Goal: Task Accomplishment & Management: Complete application form

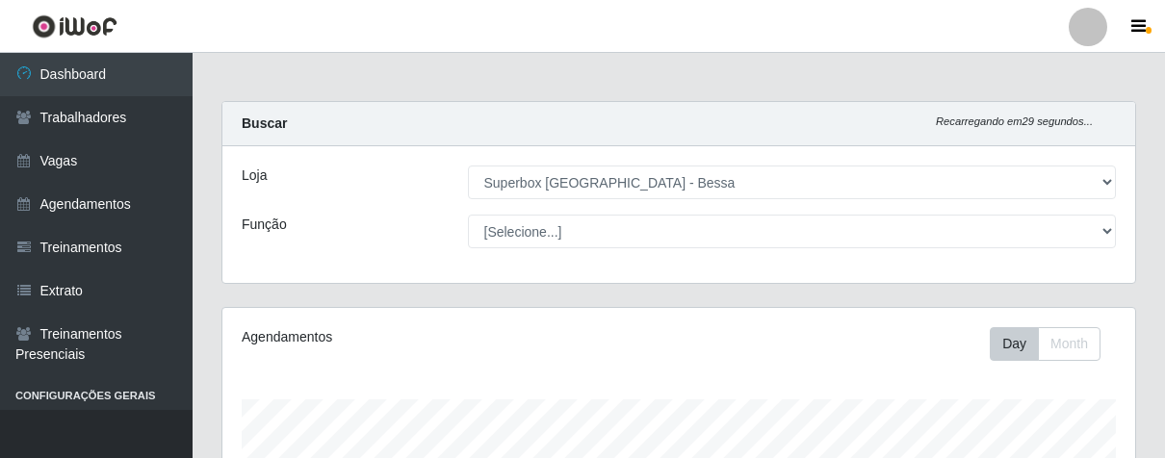
select select "206"
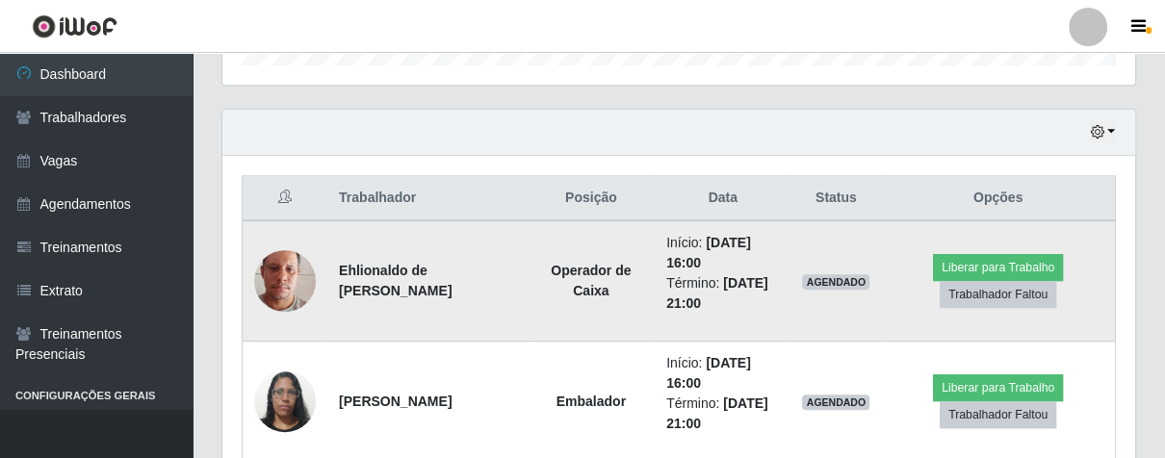
scroll to position [399, 912]
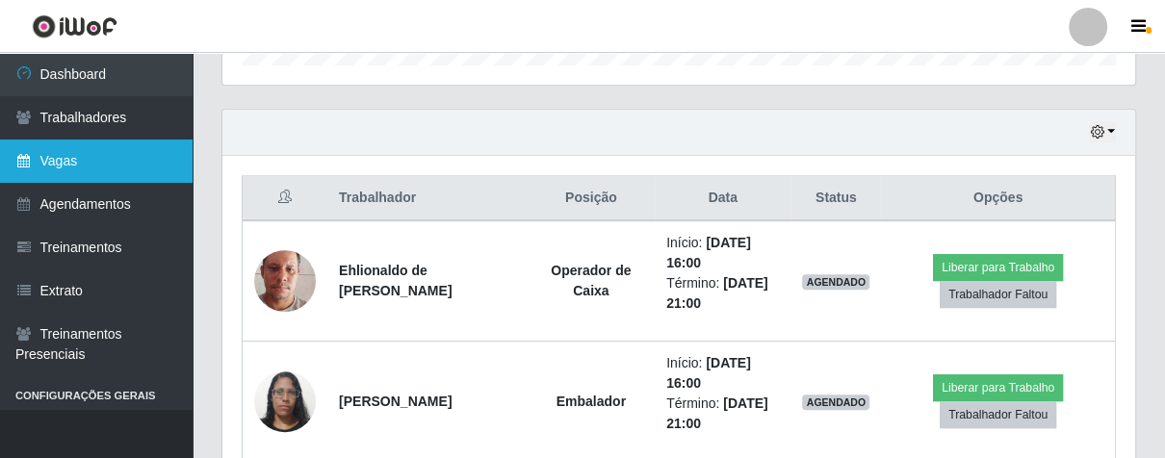
click at [85, 162] on link "Vagas" at bounding box center [96, 161] width 193 height 43
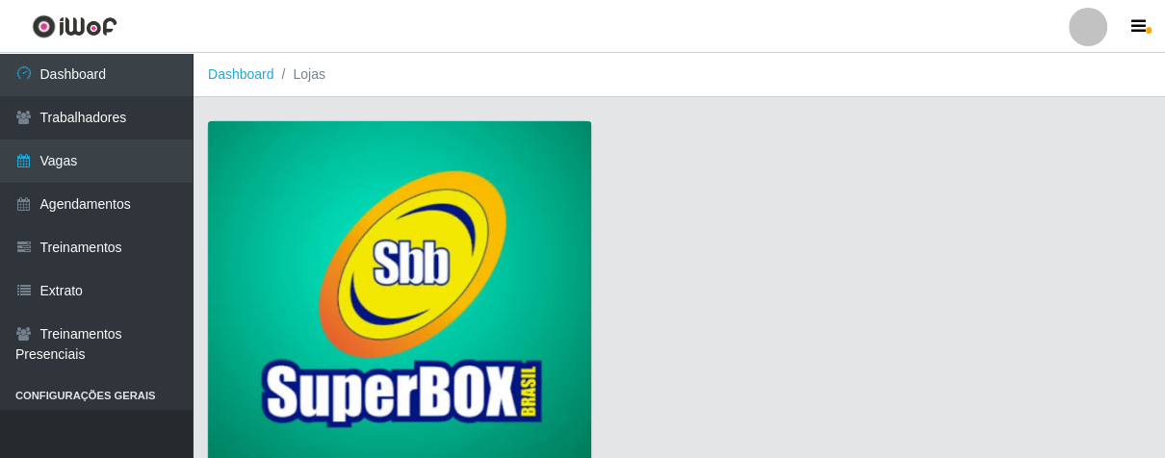
click at [345, 244] on img at bounding box center [399, 295] width 383 height 349
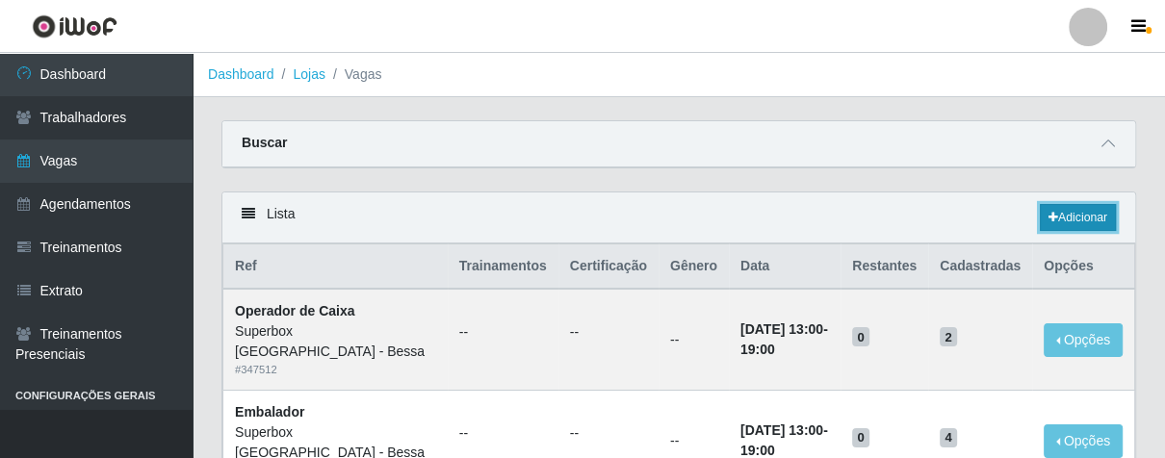
click at [1052, 216] on icon at bounding box center [1054, 218] width 10 height 12
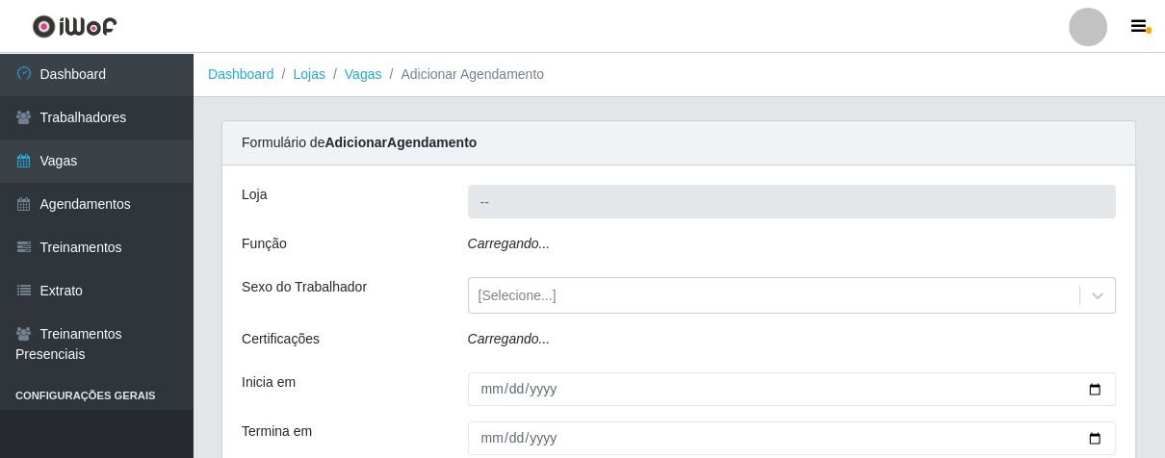
type input "Superbox [GEOGRAPHIC_DATA] - Bessa"
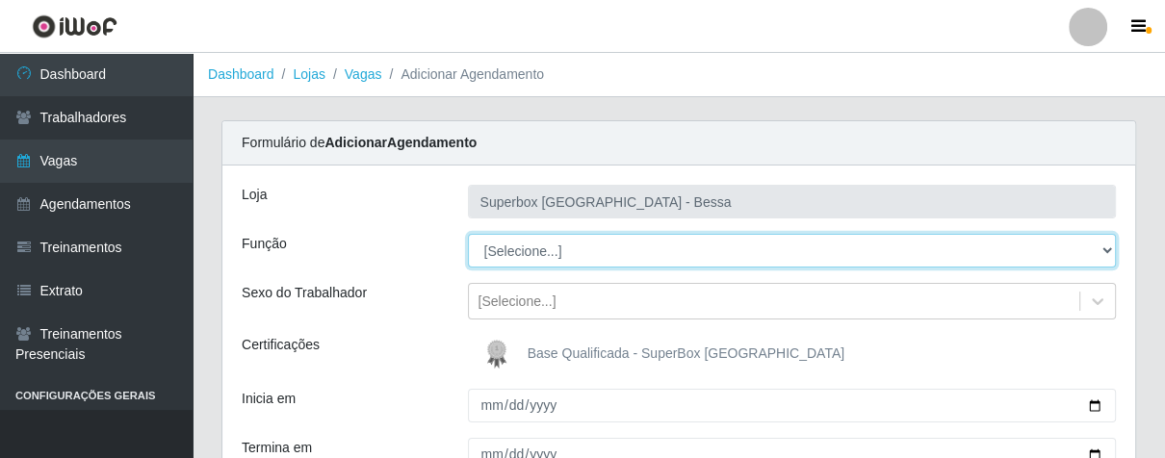
click at [1106, 249] on select "[Selecione...] ASG ASG + ASG ++ Embalador Embalador + Embalador ++ Operador de …" at bounding box center [792, 251] width 649 height 34
select select "1"
click at [468, 234] on select "[Selecione...] ASG ASG + ASG ++ Embalador Embalador + Embalador ++ Operador de …" at bounding box center [792, 251] width 649 height 34
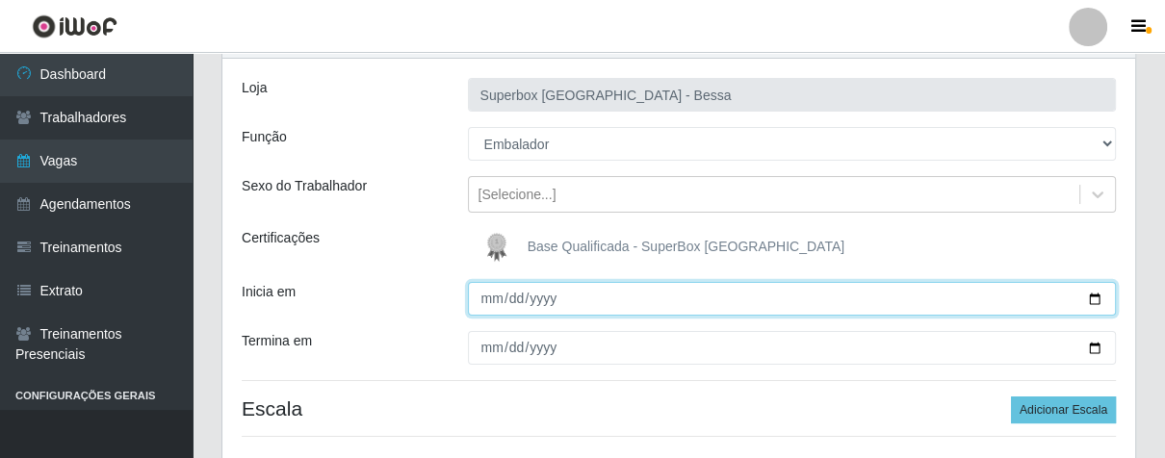
click at [483, 298] on input "Inicia em" at bounding box center [792, 299] width 649 height 34
type input "[DATE]"
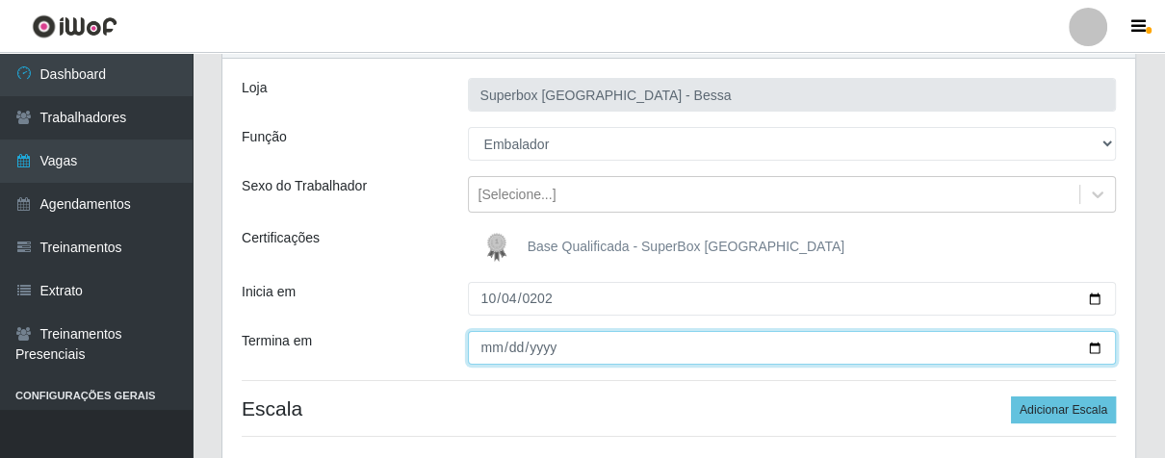
click at [487, 353] on input "Termina em" at bounding box center [792, 348] width 649 height 34
type input "[DATE]"
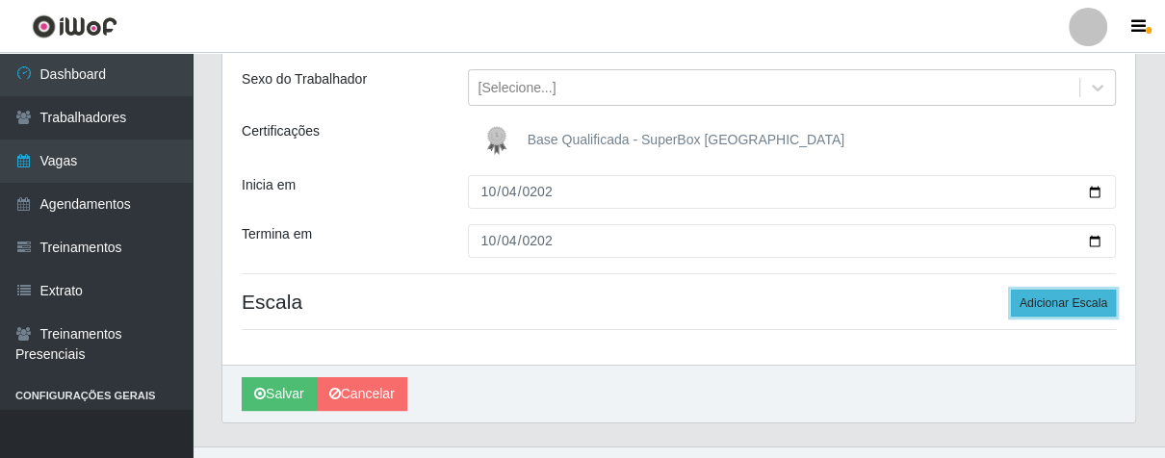
click at [1027, 302] on button "Adicionar Escala" at bounding box center [1063, 303] width 105 height 27
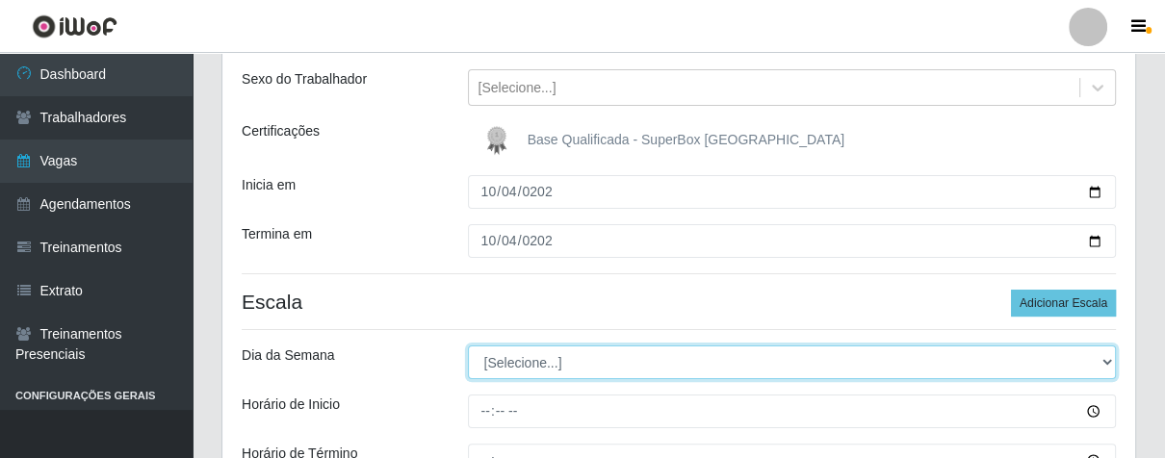
click at [1103, 358] on select "[Selecione...] Segunda Terça Quarta Quinta Sexta Sábado Domingo" at bounding box center [792, 363] width 649 height 34
select select "6"
click at [468, 346] on select "[Selecione...] Segunda Terça Quarta Quinta Sexta Sábado Domingo" at bounding box center [792, 363] width 649 height 34
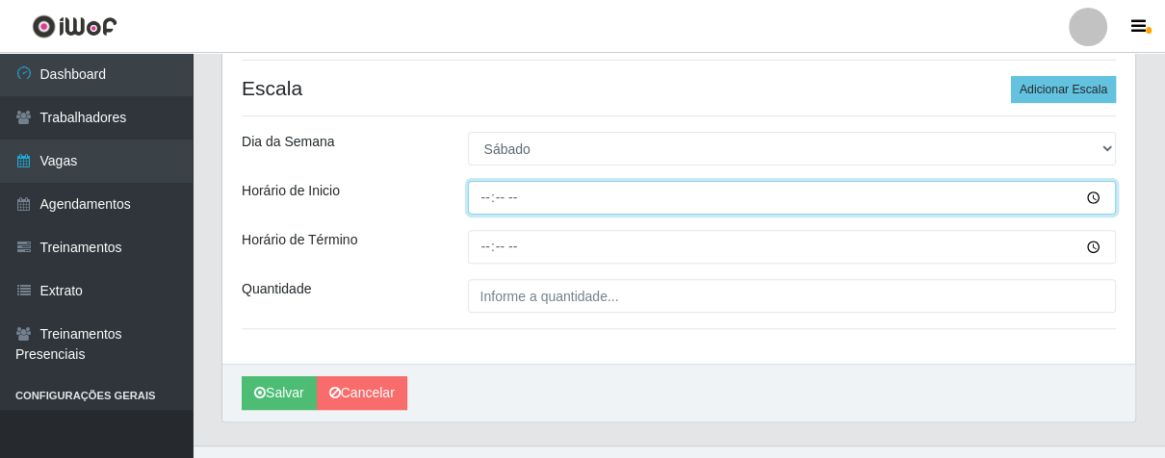
click at [488, 193] on input "Horário de Inicio" at bounding box center [792, 198] width 649 height 34
type input "07:00"
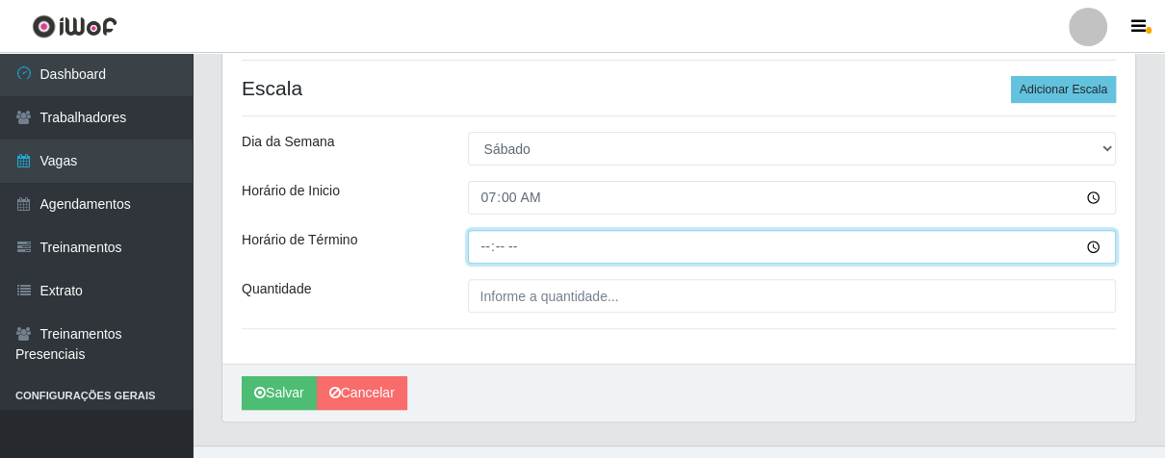
click at [481, 255] on input "Horário de Término" at bounding box center [792, 247] width 649 height 34
type input "13:00"
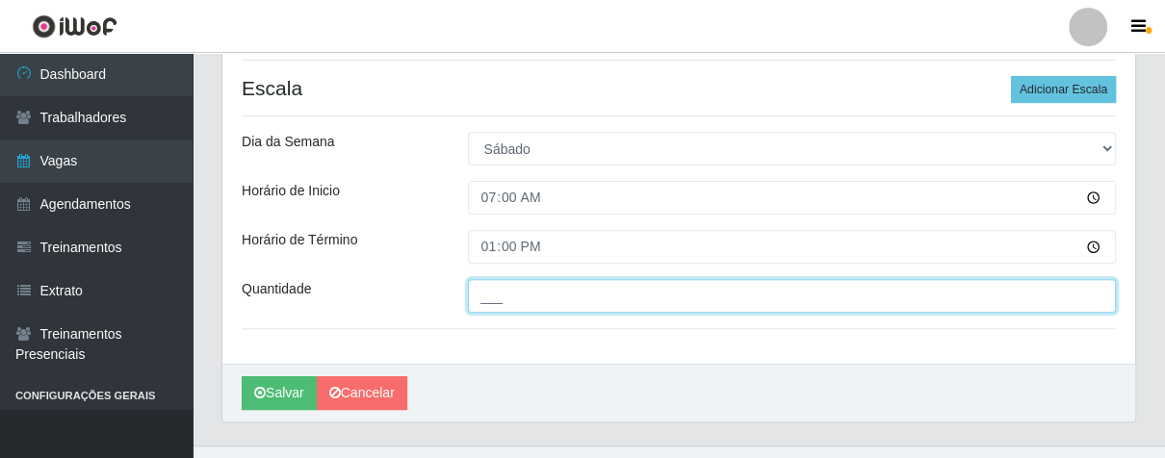
drag, startPoint x: 556, startPoint y: 293, endPoint x: 557, endPoint y: 331, distance: 38.5
click at [557, 315] on div "Loja Superbox [GEOGRAPHIC_DATA] - Bessa Função [Selecione...] ASG ASG + ASG ++ …" at bounding box center [678, 51] width 913 height 626
type input "02_"
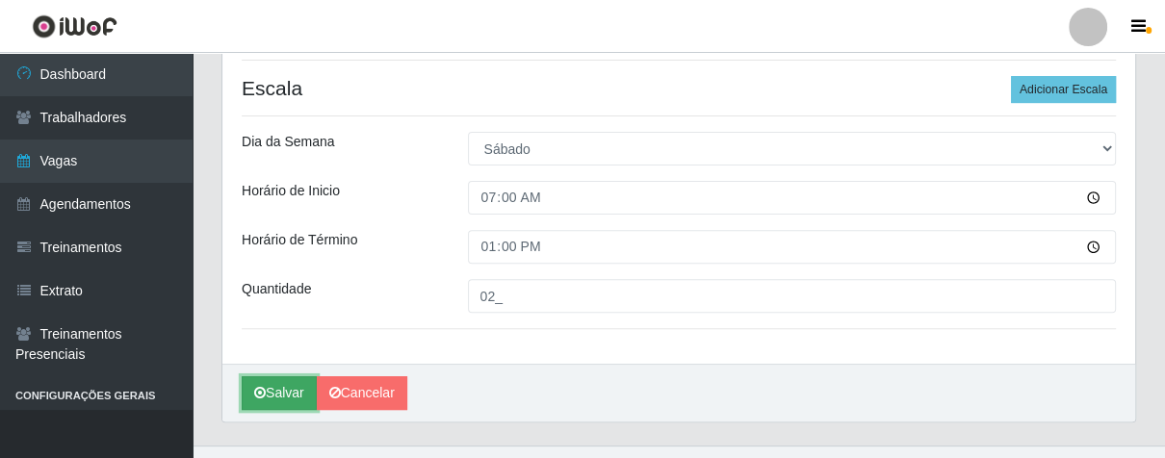
click at [286, 391] on button "Salvar" at bounding box center [279, 394] width 75 height 34
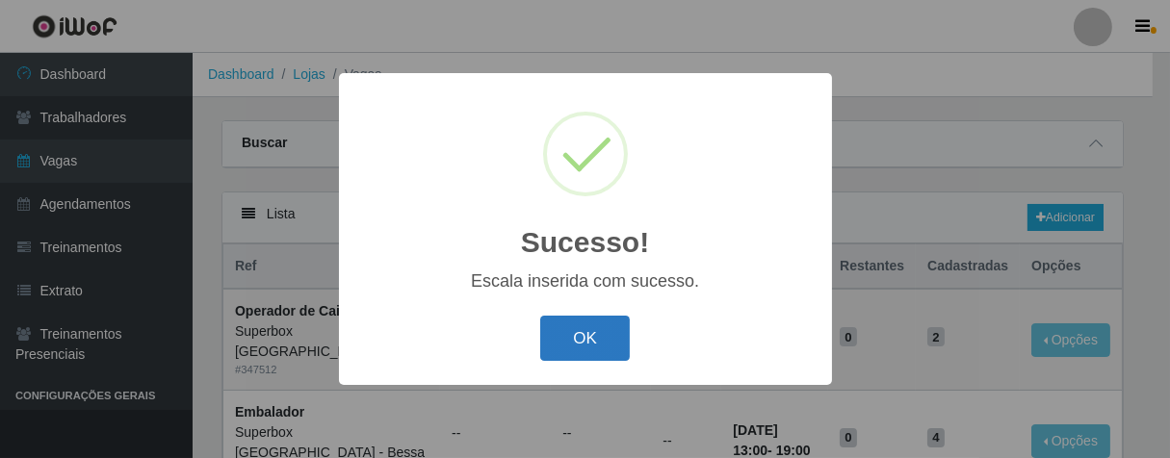
click at [600, 340] on button "OK" at bounding box center [585, 338] width 90 height 45
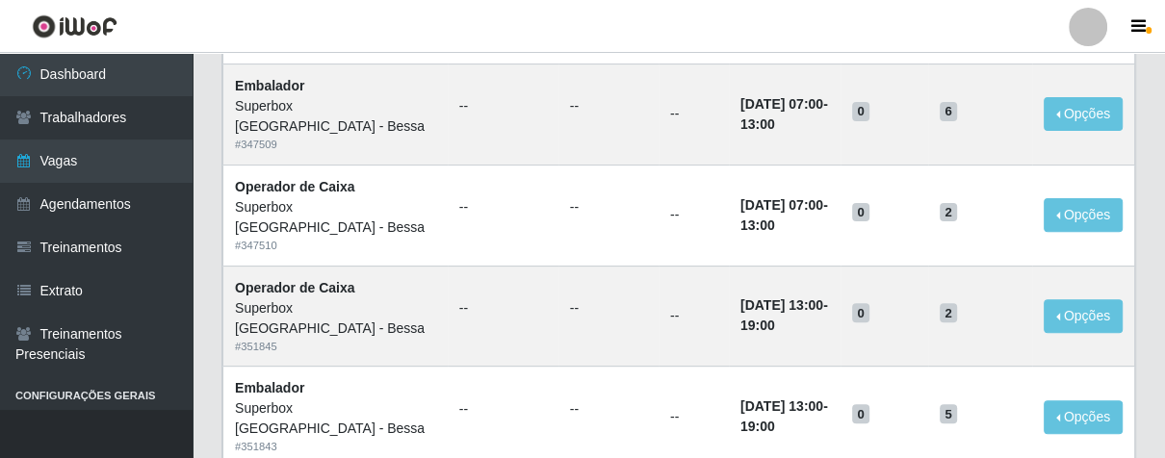
scroll to position [107, 0]
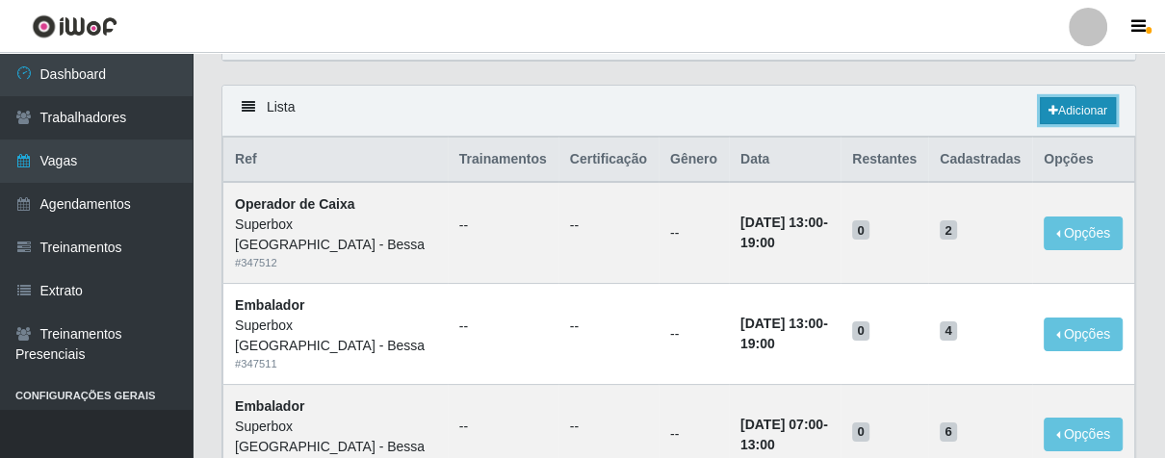
click at [1045, 118] on link "Adicionar" at bounding box center [1078, 110] width 76 height 27
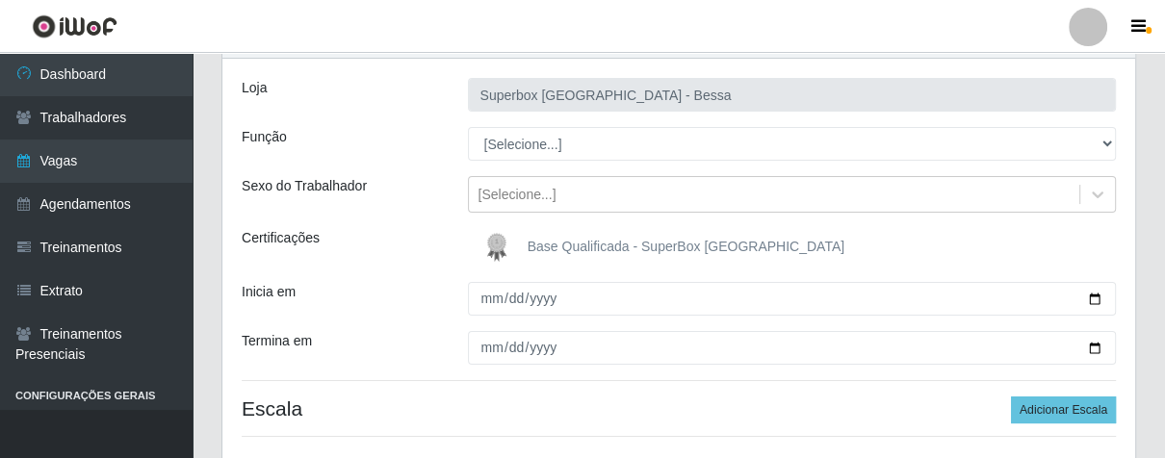
type input "Superbox [GEOGRAPHIC_DATA] - Bessa"
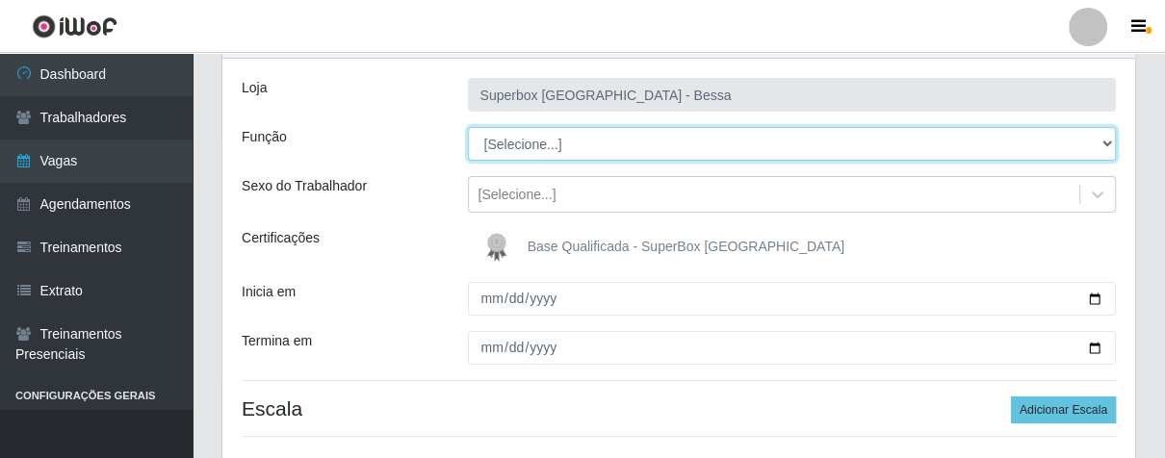
click at [1106, 144] on select "[Selecione...] ASG ASG + ASG ++ Embalador Embalador + Embalador ++ Operador de …" at bounding box center [792, 144] width 649 height 34
select select "1"
click at [468, 127] on select "[Selecione...] ASG ASG + ASG ++ Embalador Embalador + Embalador ++ Operador de …" at bounding box center [792, 144] width 649 height 34
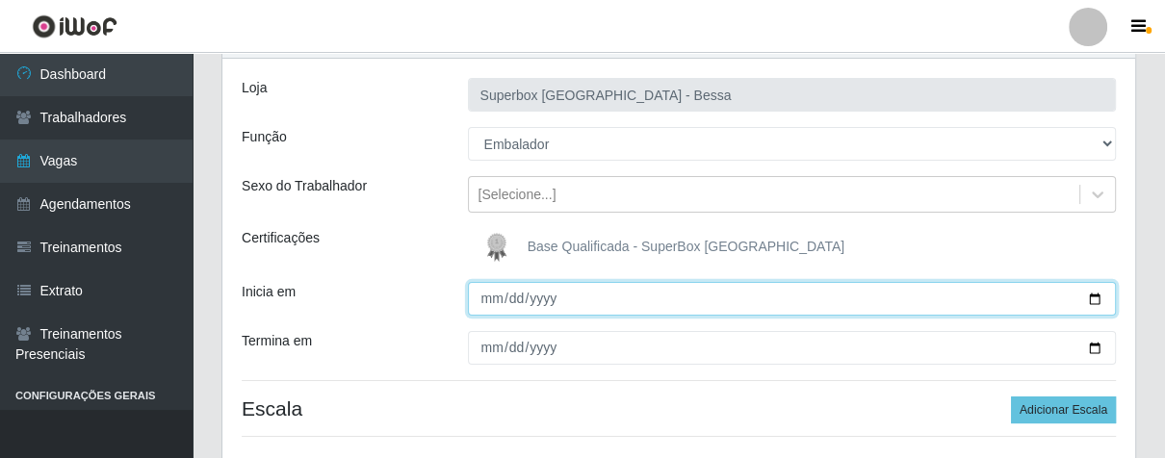
click at [485, 305] on input "Inicia em" at bounding box center [792, 299] width 649 height 34
type input "[DATE]"
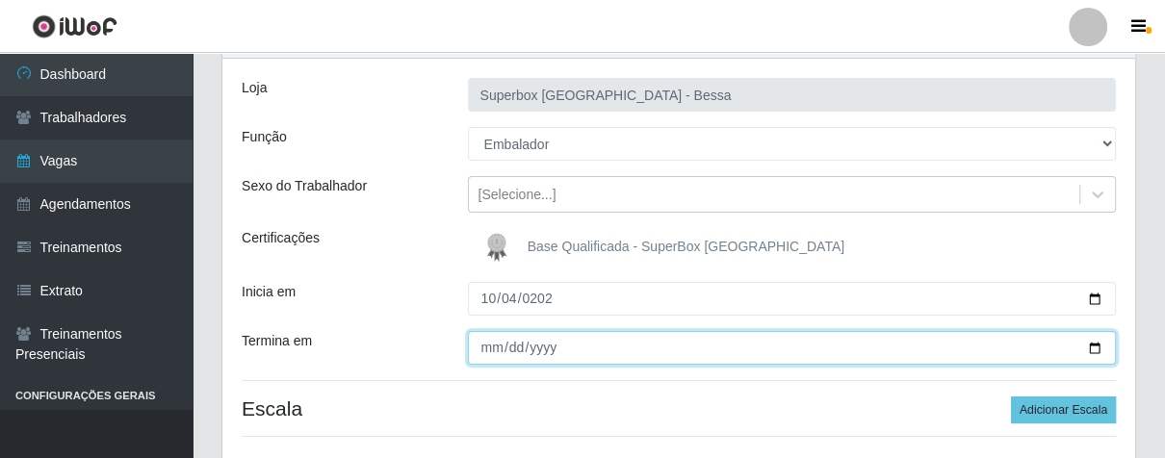
click at [484, 338] on input "Termina em" at bounding box center [792, 348] width 649 height 34
type input "[DATE]"
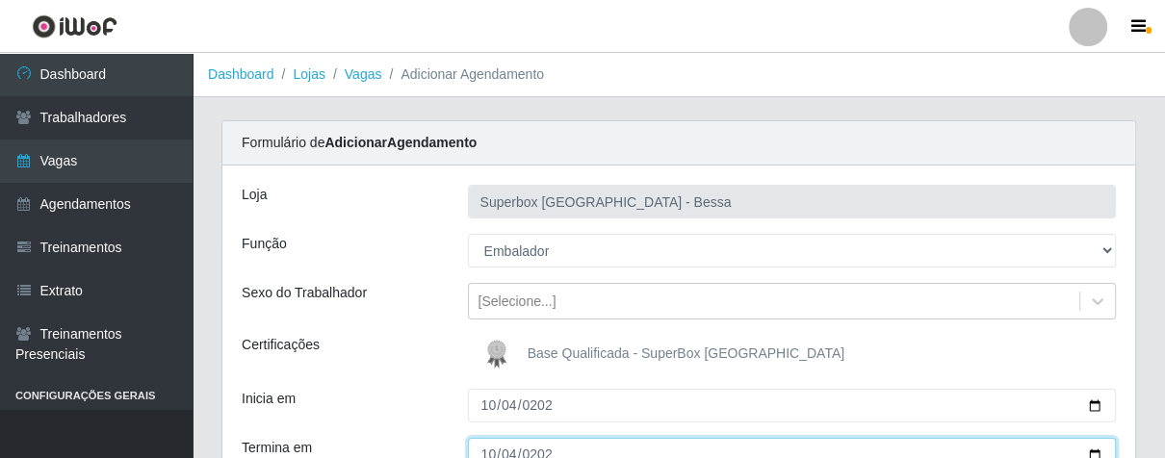
scroll to position [214, 0]
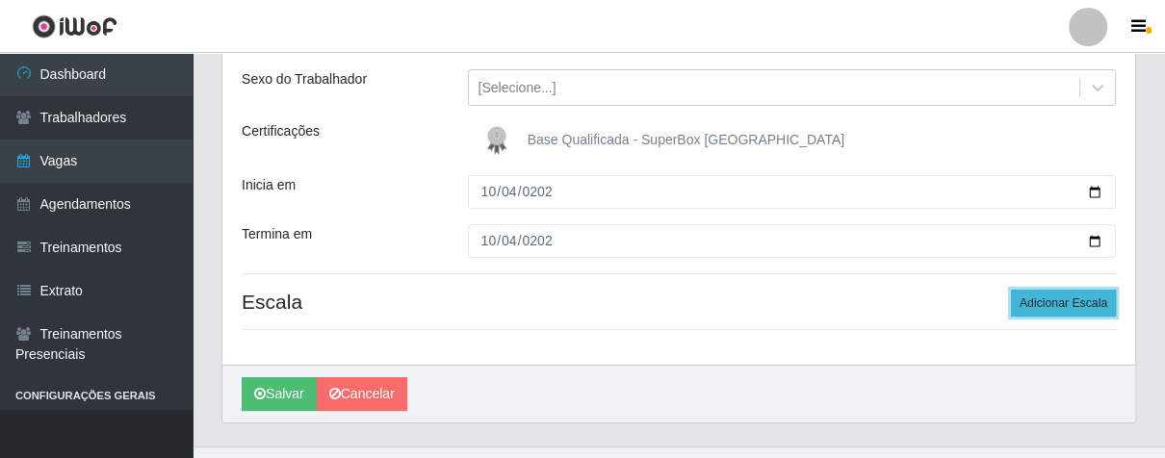
click at [1048, 292] on button "Adicionar Escala" at bounding box center [1063, 303] width 105 height 27
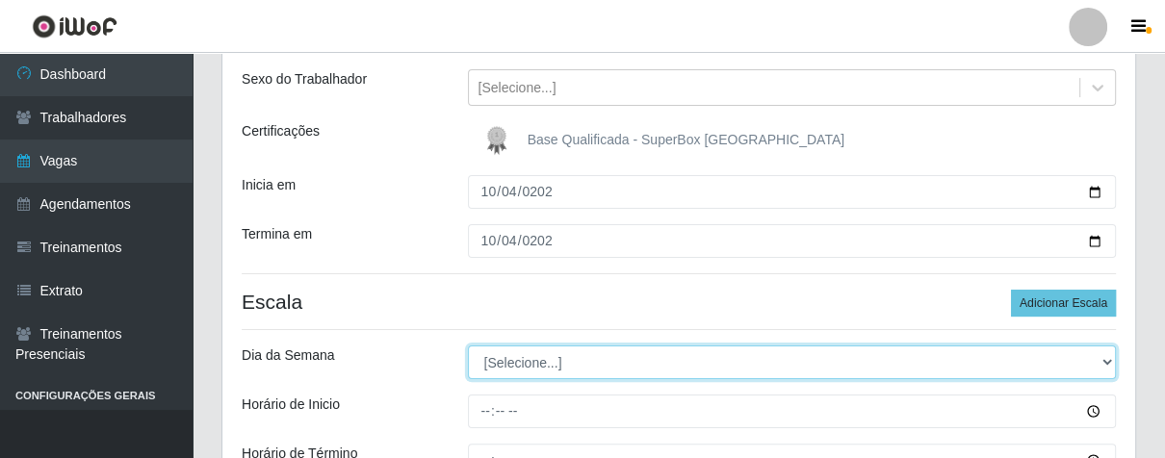
click at [1103, 367] on select "[Selecione...] Segunda Terça Quarta Quinta Sexta Sábado Domingo" at bounding box center [792, 363] width 649 height 34
select select "6"
click at [468, 346] on select "[Selecione...] Segunda Terça Quarta Quinta Sexta Sábado Domingo" at bounding box center [792, 363] width 649 height 34
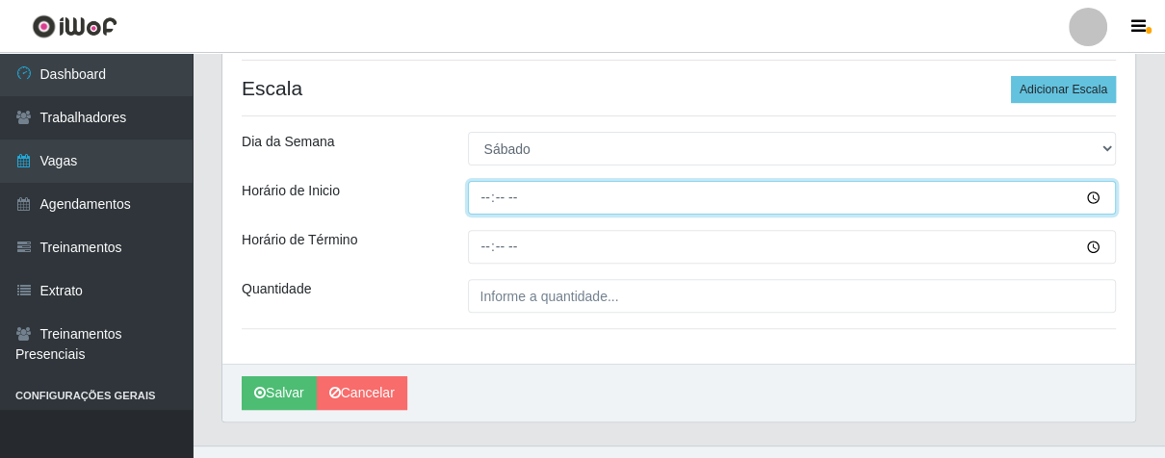
click at [498, 196] on input "Horário de Inicio" at bounding box center [792, 198] width 649 height 34
type input "16:00"
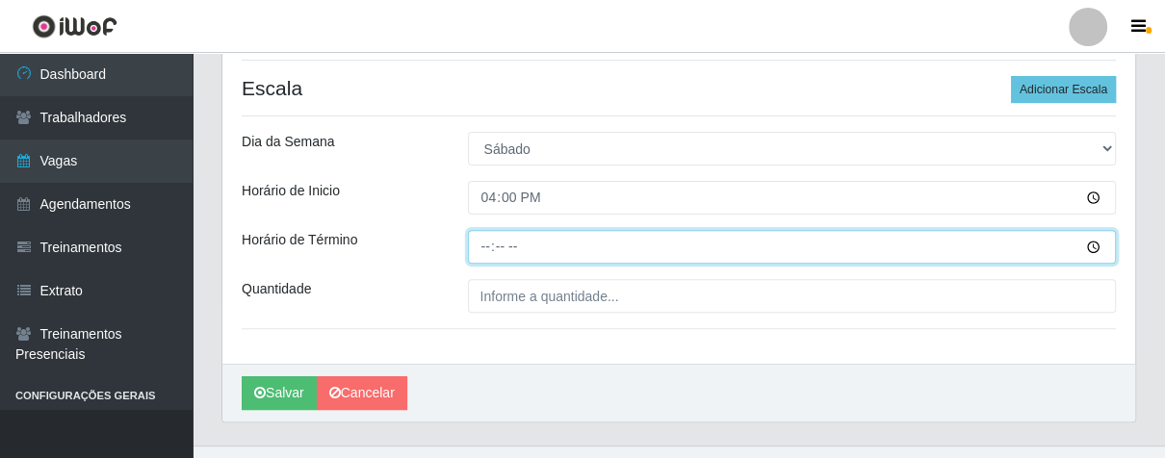
click at [482, 259] on input "Horário de Término" at bounding box center [792, 247] width 649 height 34
type input "21:00"
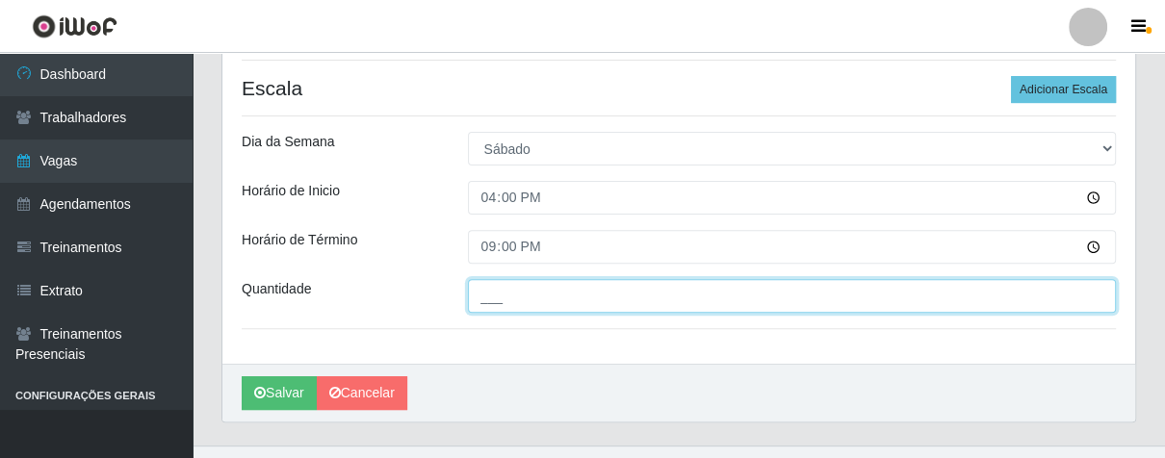
click at [498, 300] on input "___" at bounding box center [792, 296] width 649 height 34
type input "03_"
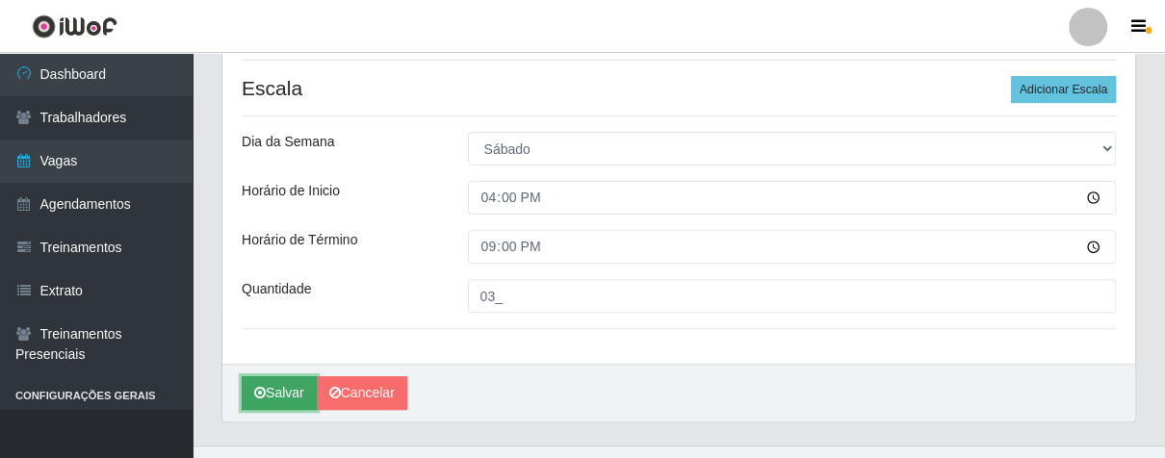
click at [291, 388] on button "Salvar" at bounding box center [279, 394] width 75 height 34
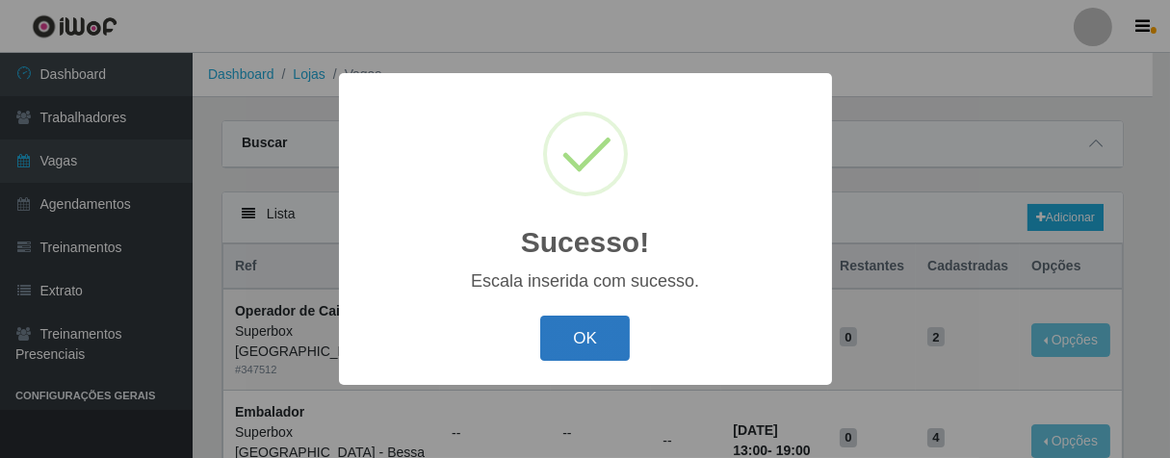
click at [618, 346] on button "OK" at bounding box center [585, 338] width 90 height 45
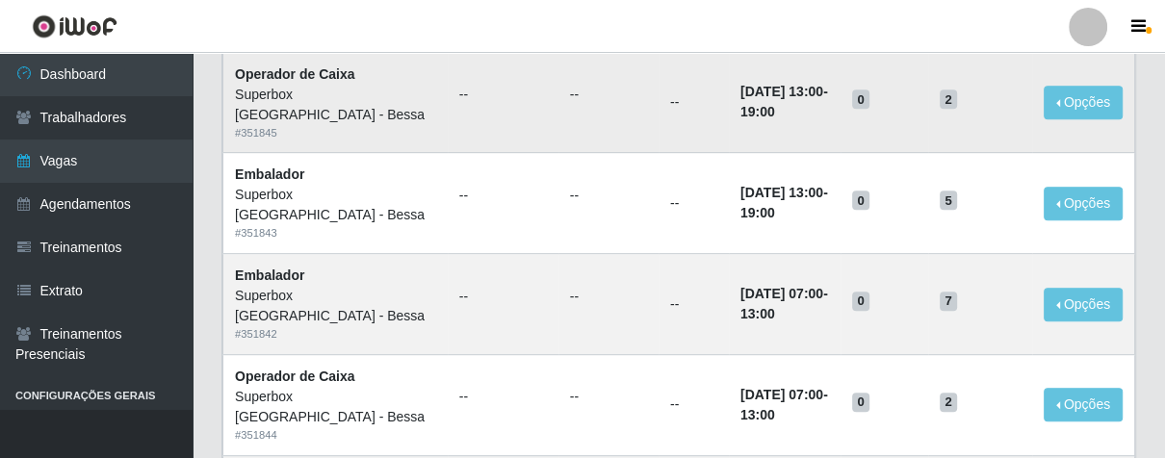
scroll to position [855, 0]
